Goal: Find specific page/section: Find specific page/section

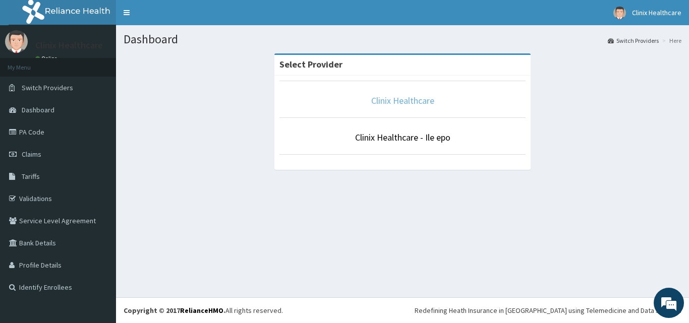
click at [407, 103] on link "Clinix Healthcare" at bounding box center [402, 101] width 63 height 12
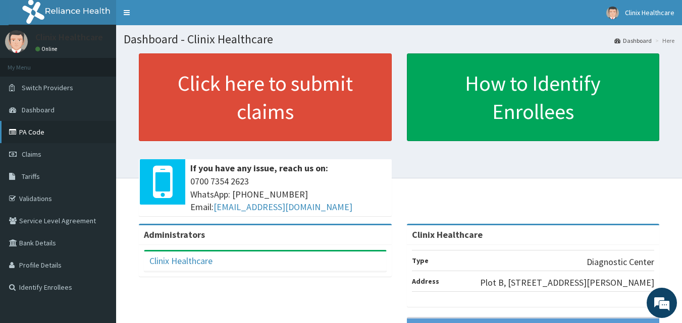
click at [31, 132] on link "PA Code" at bounding box center [58, 132] width 116 height 22
